Goal: Find specific page/section: Find specific page/section

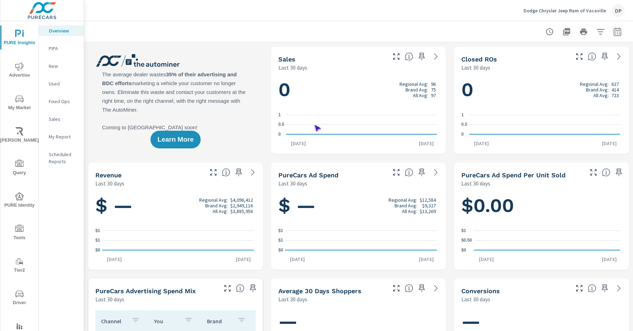
scroll to position [0, 0]
